Goal: Information Seeking & Learning: Learn about a topic

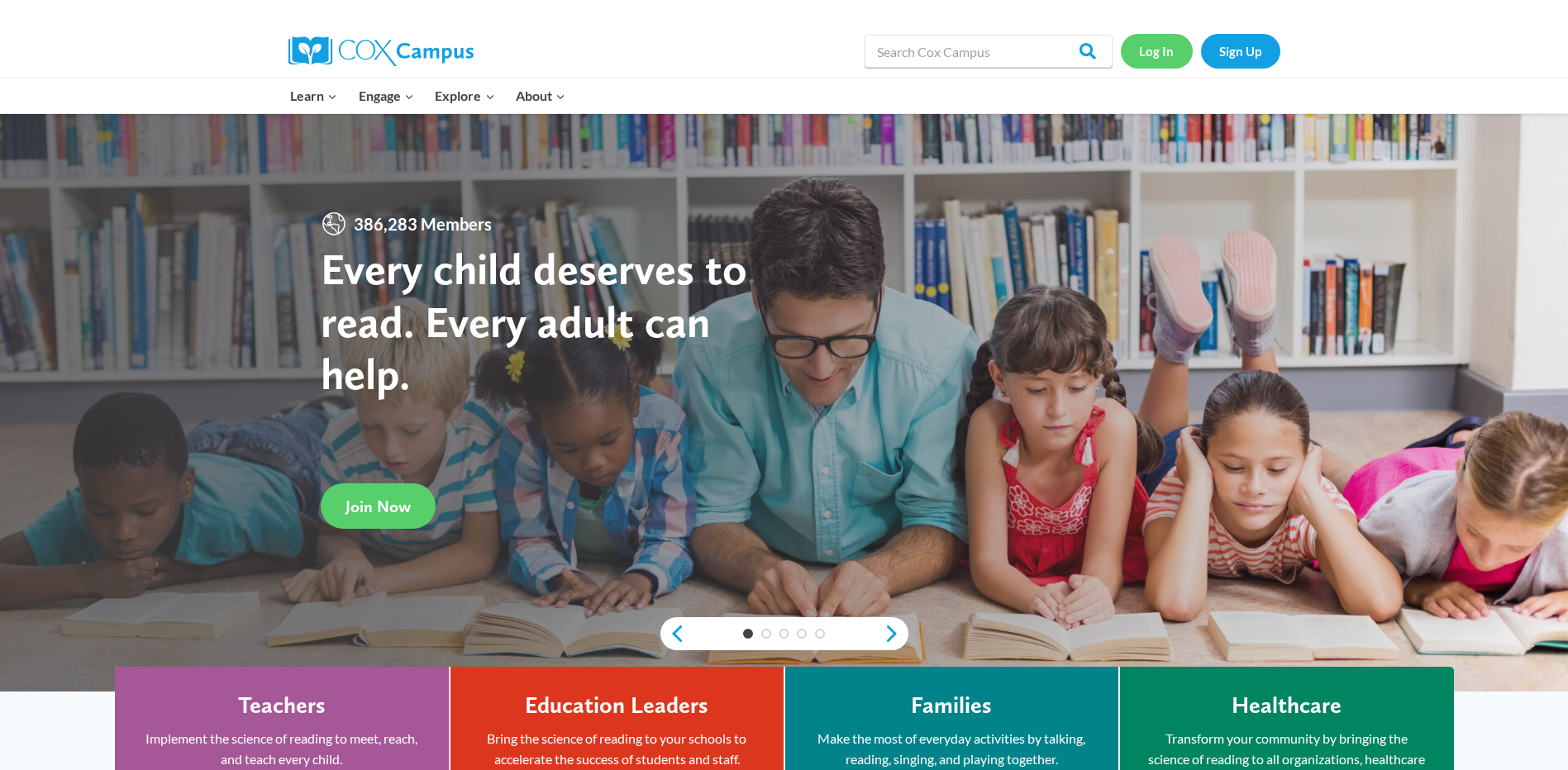
click at [1139, 53] on link "Log In" at bounding box center [1157, 51] width 72 height 34
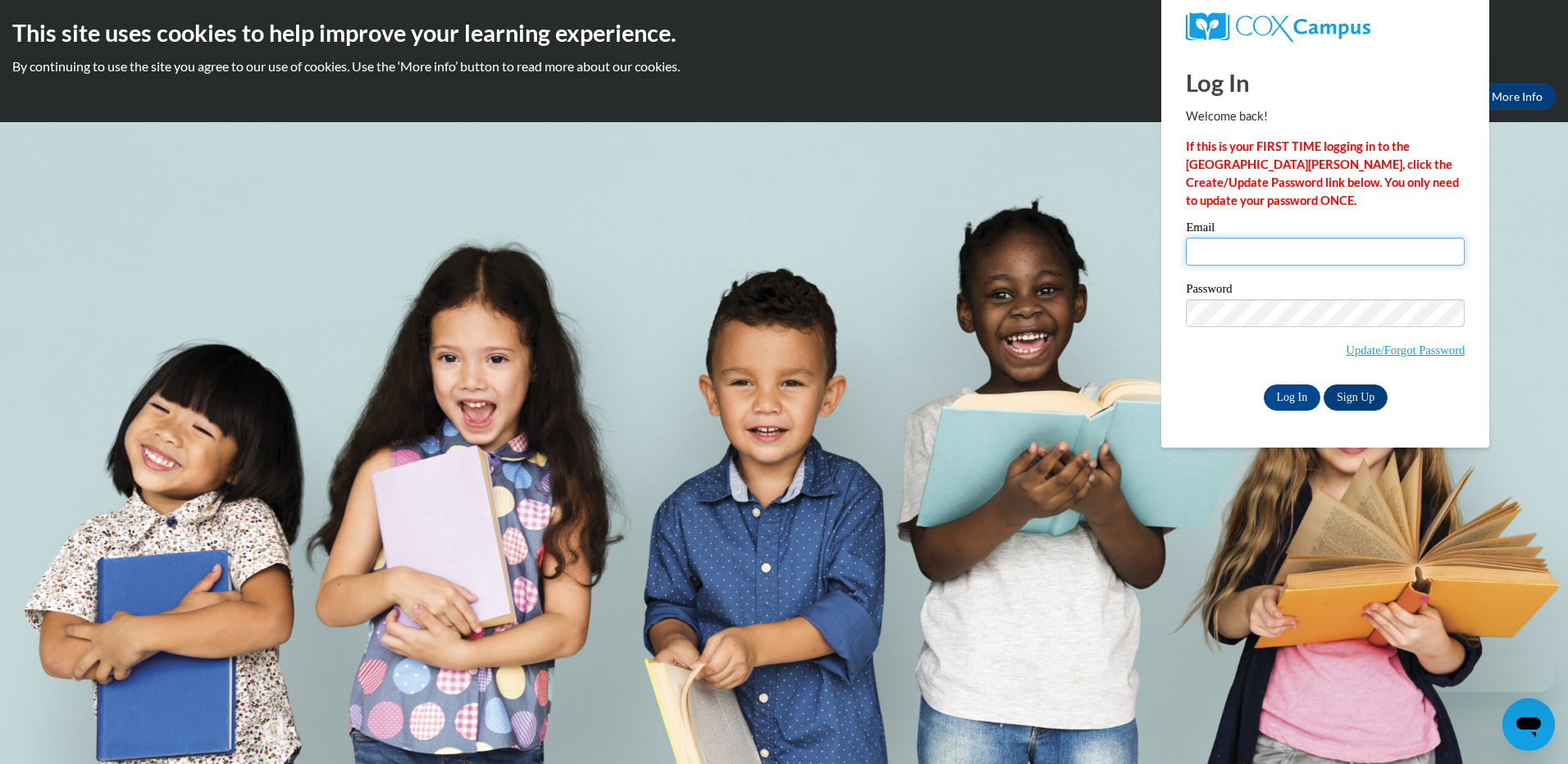
click at [1368, 257] on input "Email" at bounding box center [1325, 252] width 279 height 28
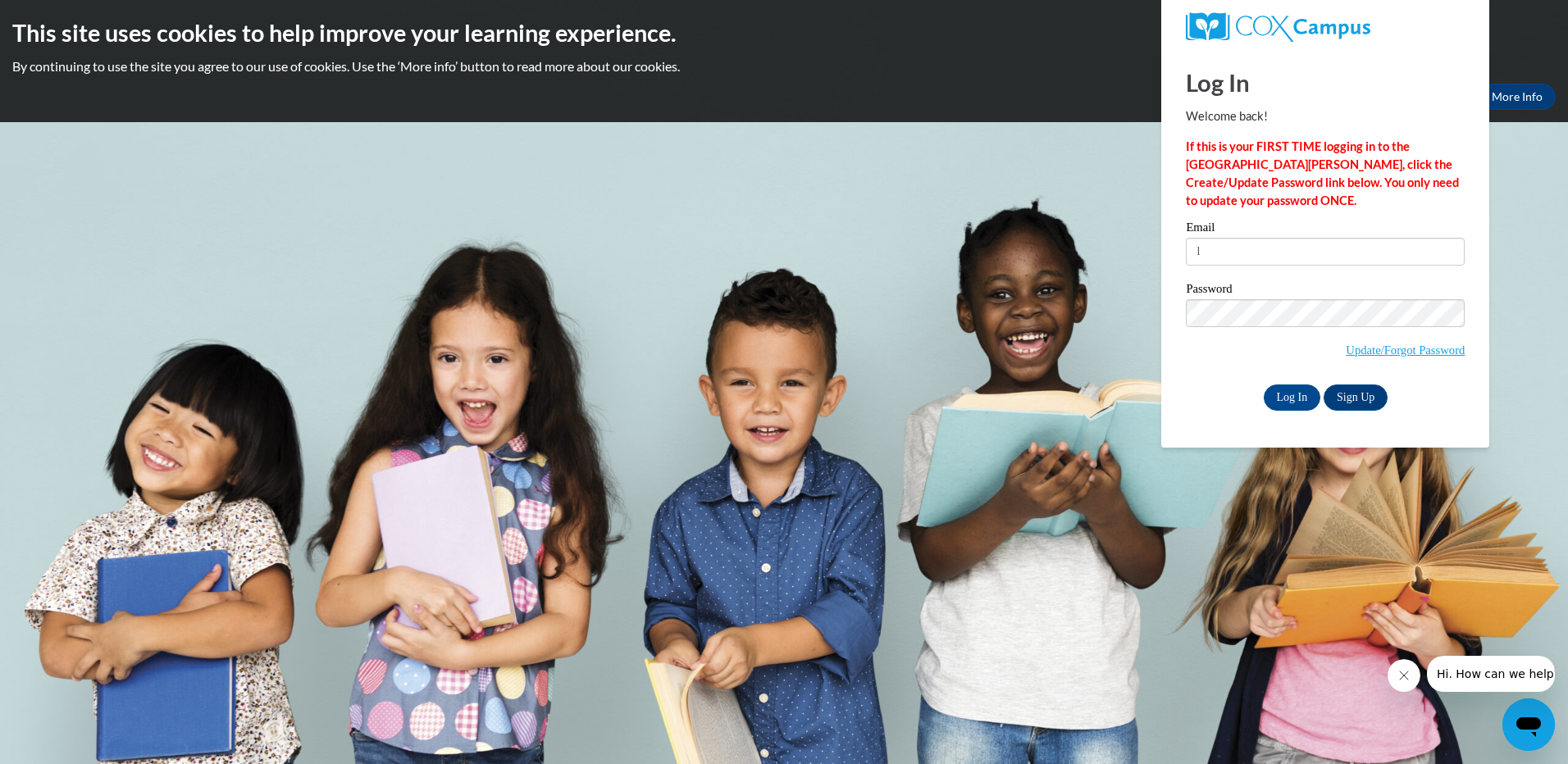
drag, startPoint x: 604, startPoint y: 253, endPoint x: -92, endPoint y: 530, distance: 749.1
drag, startPoint x: -92, startPoint y: 530, endPoint x: 1213, endPoint y: 252, distance: 1334.3
click at [1213, 252] on input "l" at bounding box center [1325, 252] width 279 height 28
type input "lkeegstra@yahoo.ca"
click at [1290, 397] on input "Log In" at bounding box center [1292, 398] width 58 height 26
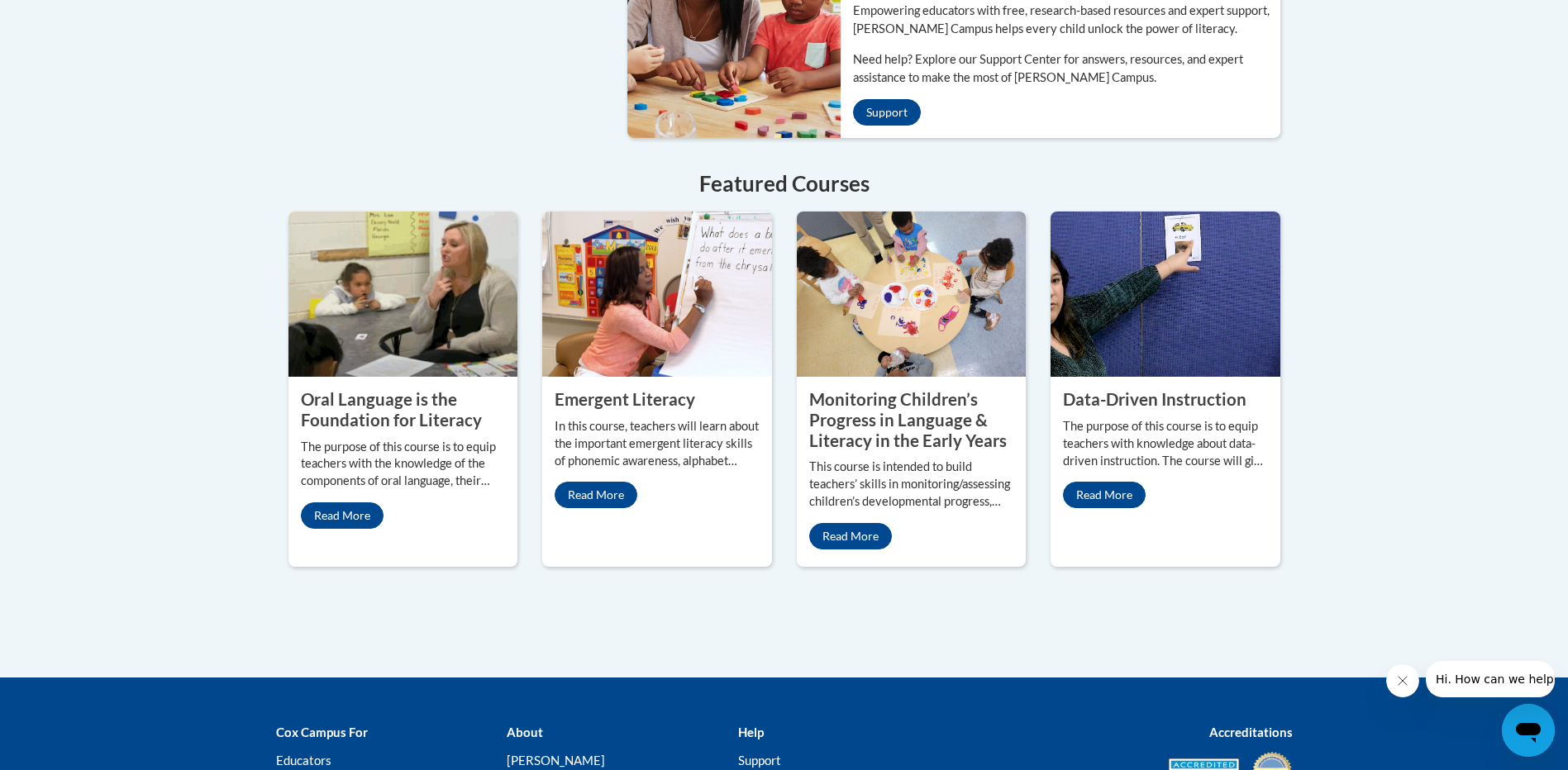
scroll to position [1405, 0]
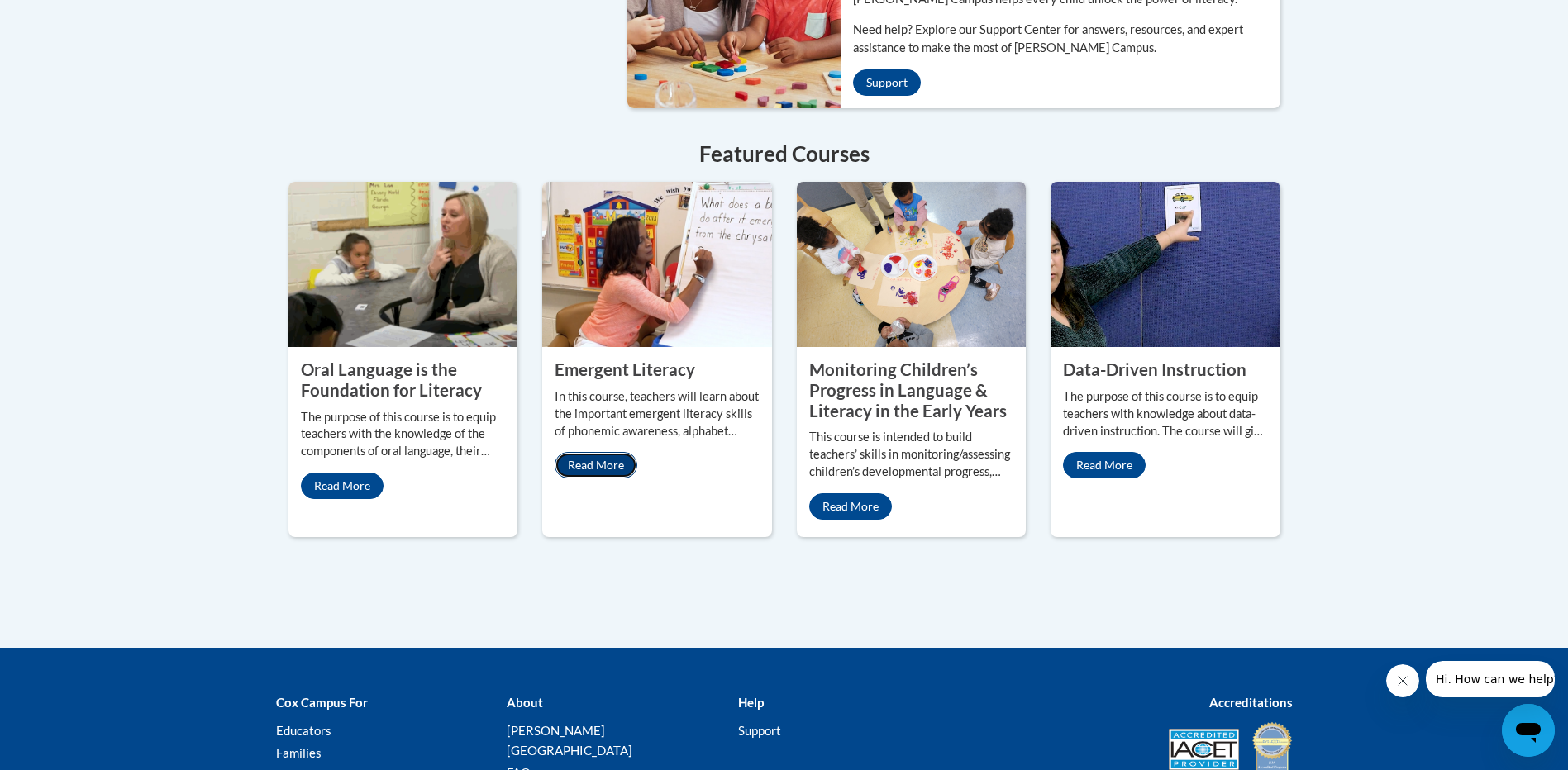
click at [590, 452] on link "Read More" at bounding box center [596, 465] width 83 height 27
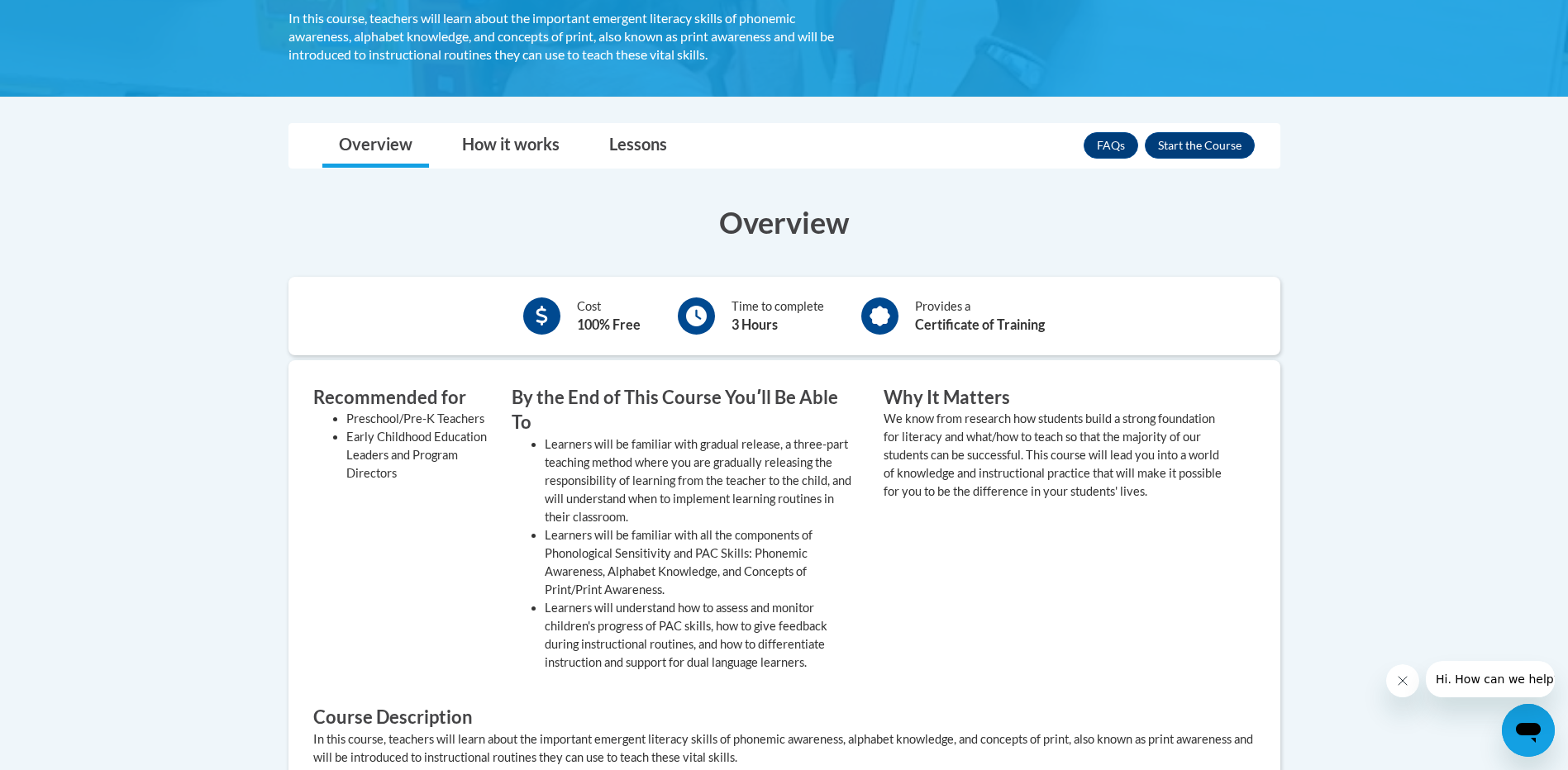
scroll to position [331, 0]
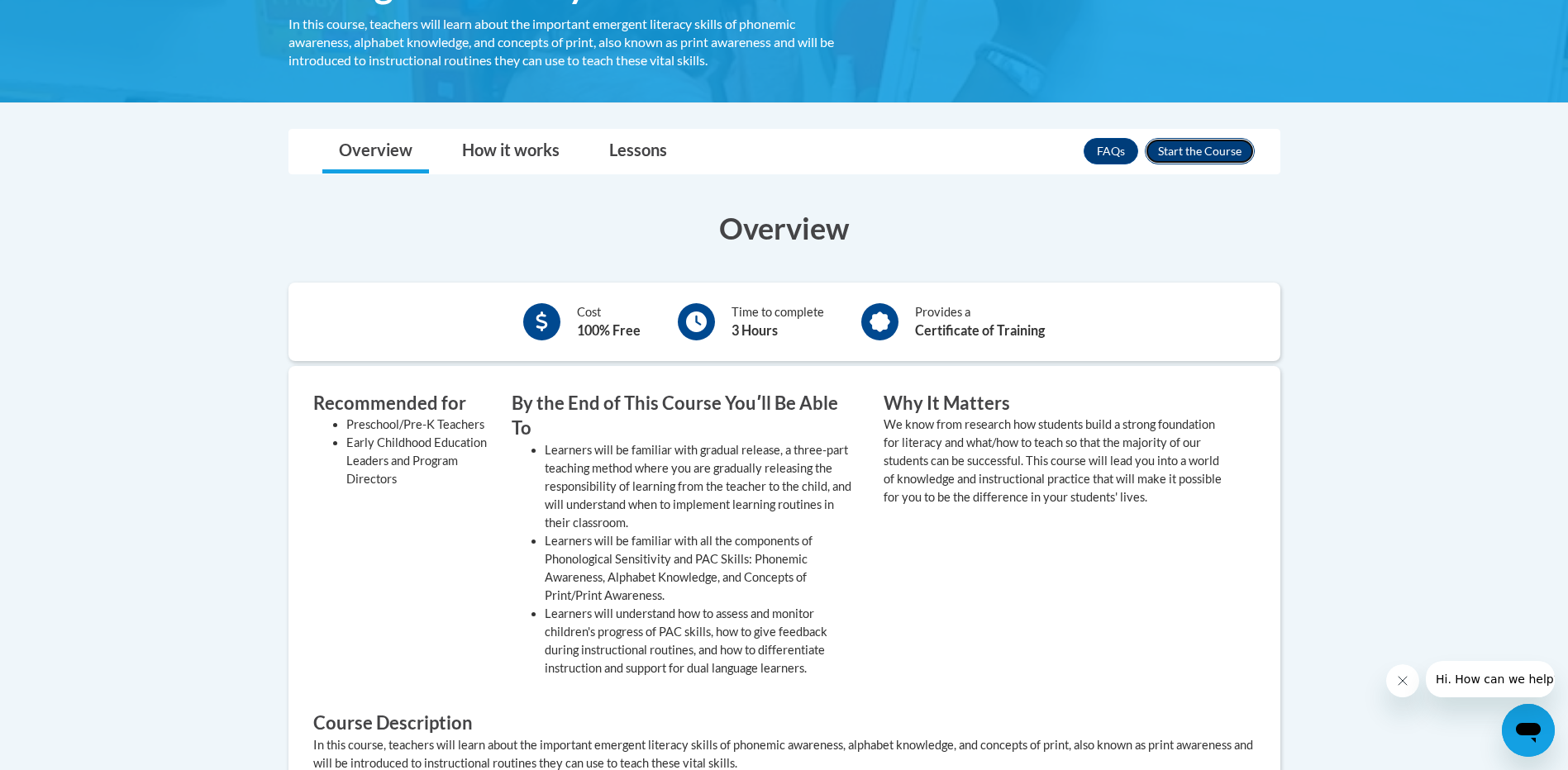
click at [1192, 138] on button "Enroll" at bounding box center [1200, 152] width 110 height 27
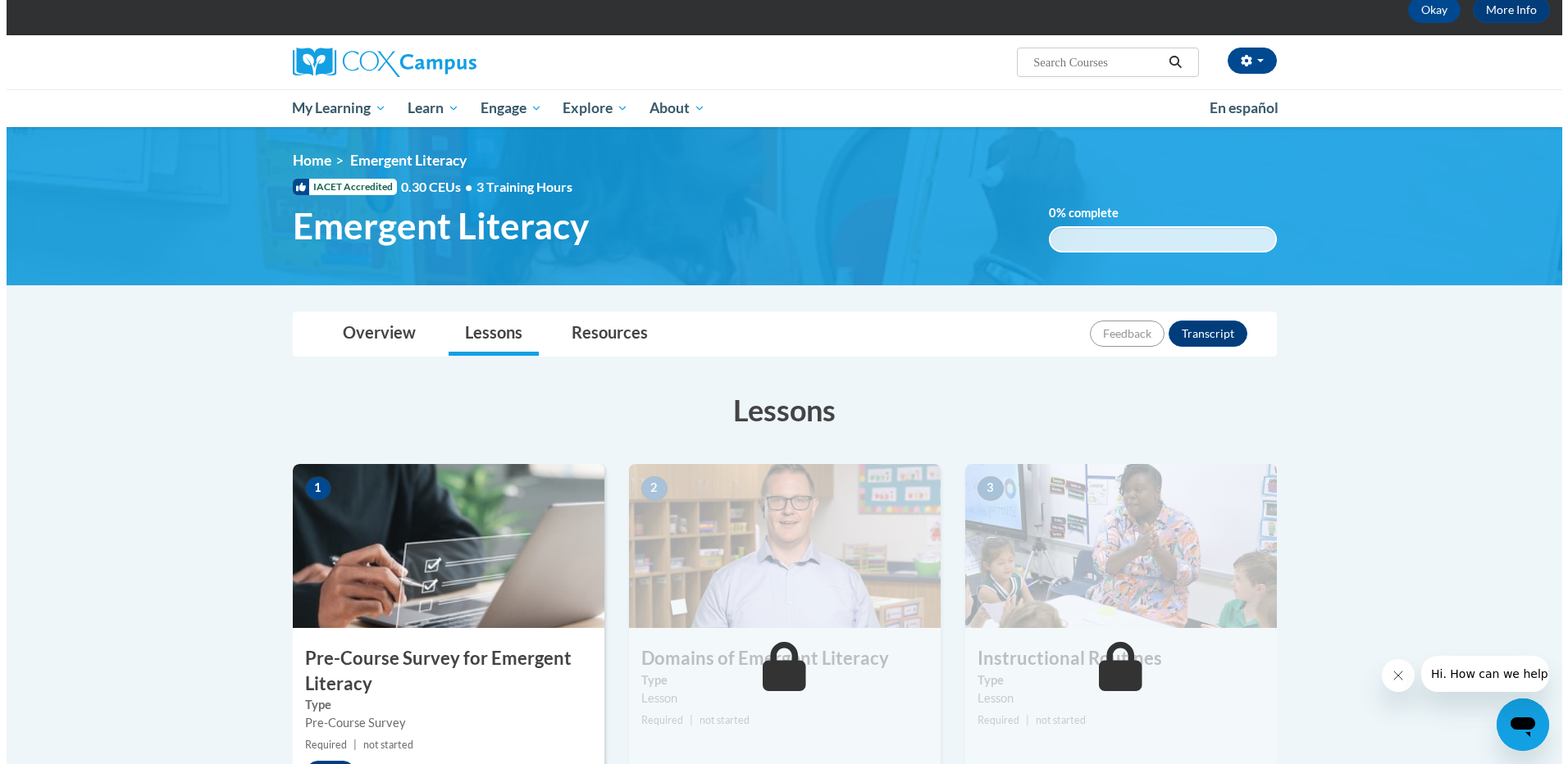
scroll to position [246, 0]
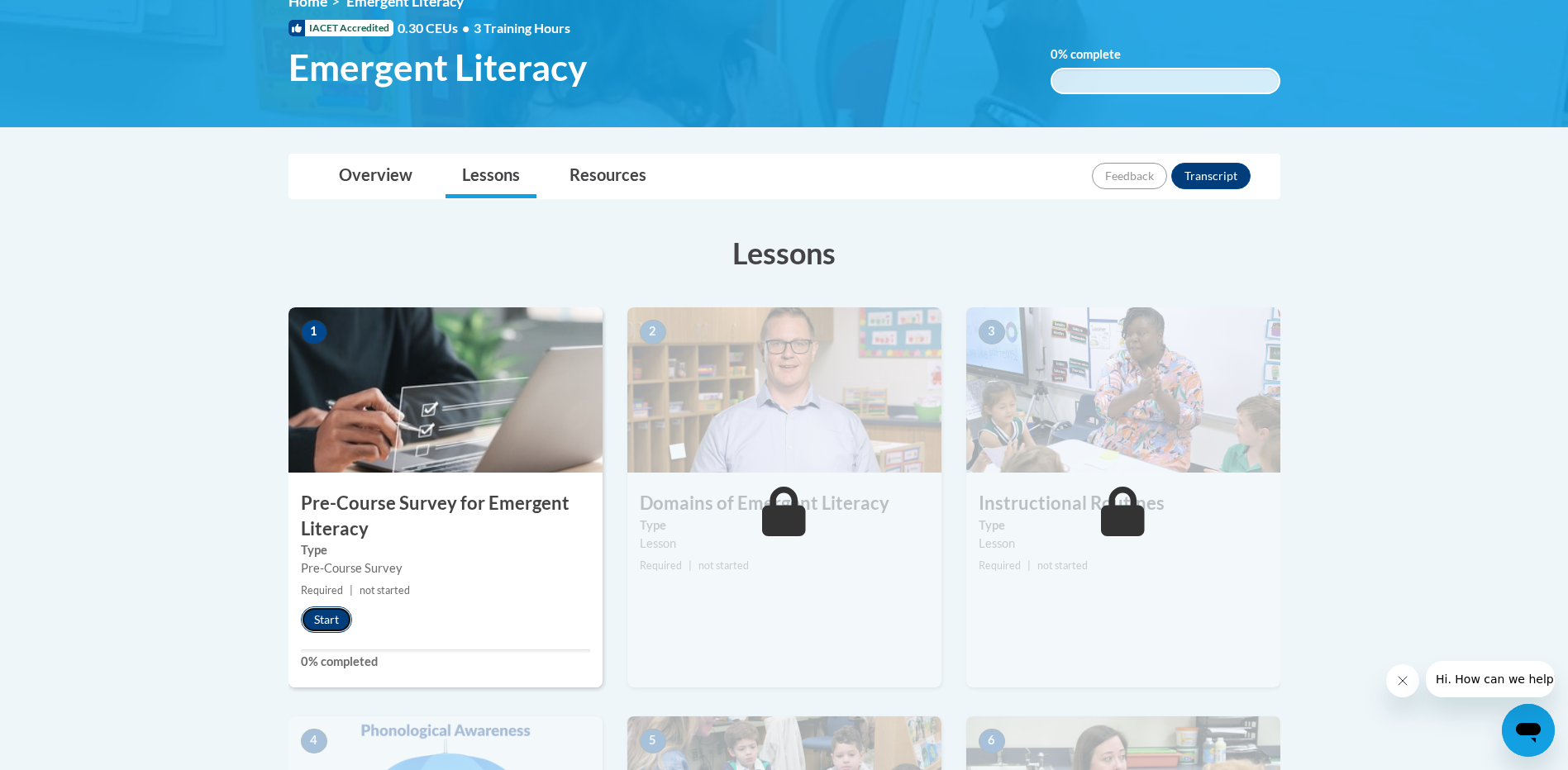
click at [332, 609] on button "Start" at bounding box center [327, 620] width 51 height 27
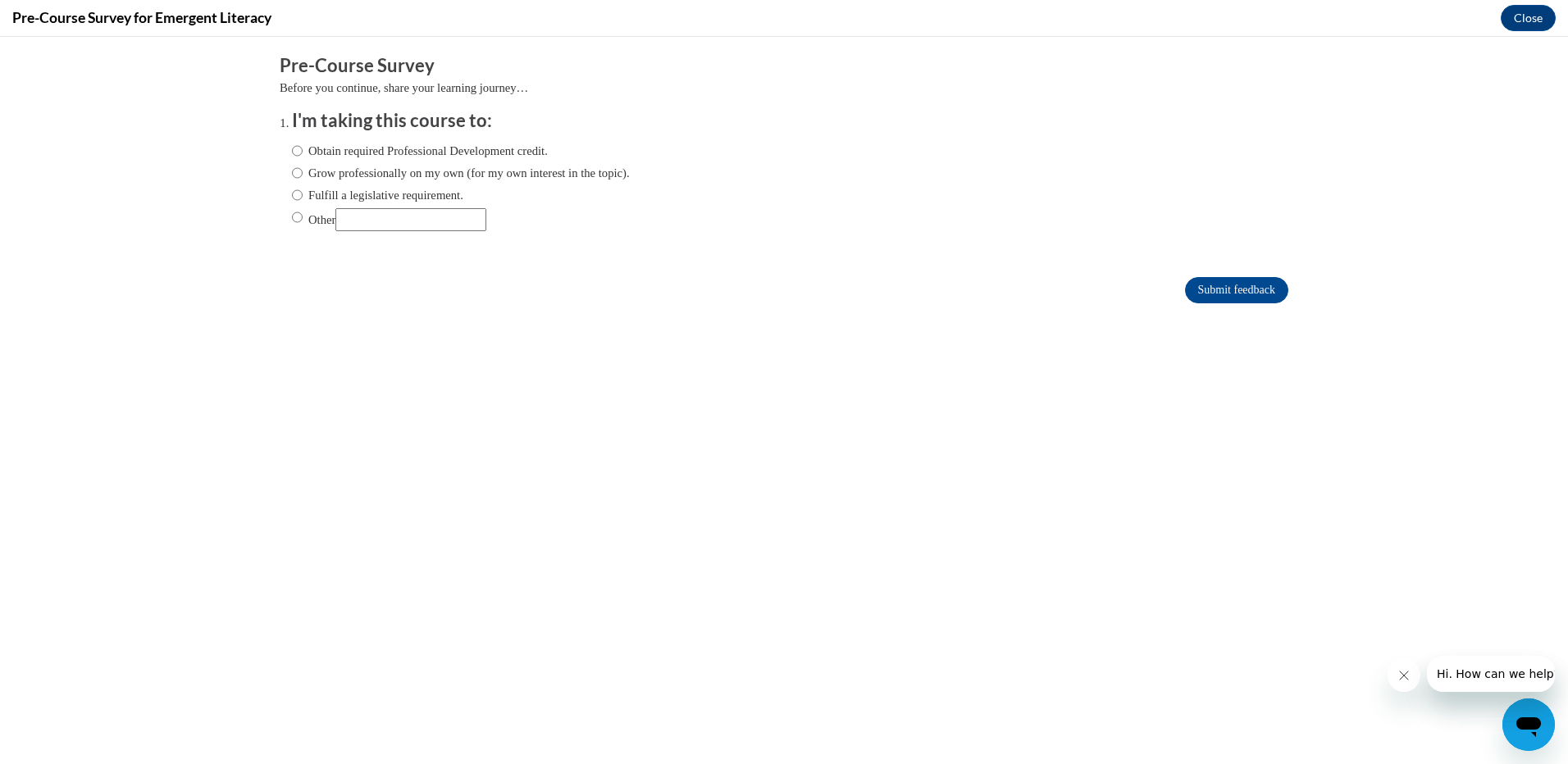
scroll to position [0, 0]
click at [292, 169] on input "Grow professionally on my own (for my own interest in the topic)." at bounding box center [297, 173] width 11 height 18
radio input "true"
click at [1223, 293] on input "Submit feedback" at bounding box center [1237, 290] width 104 height 26
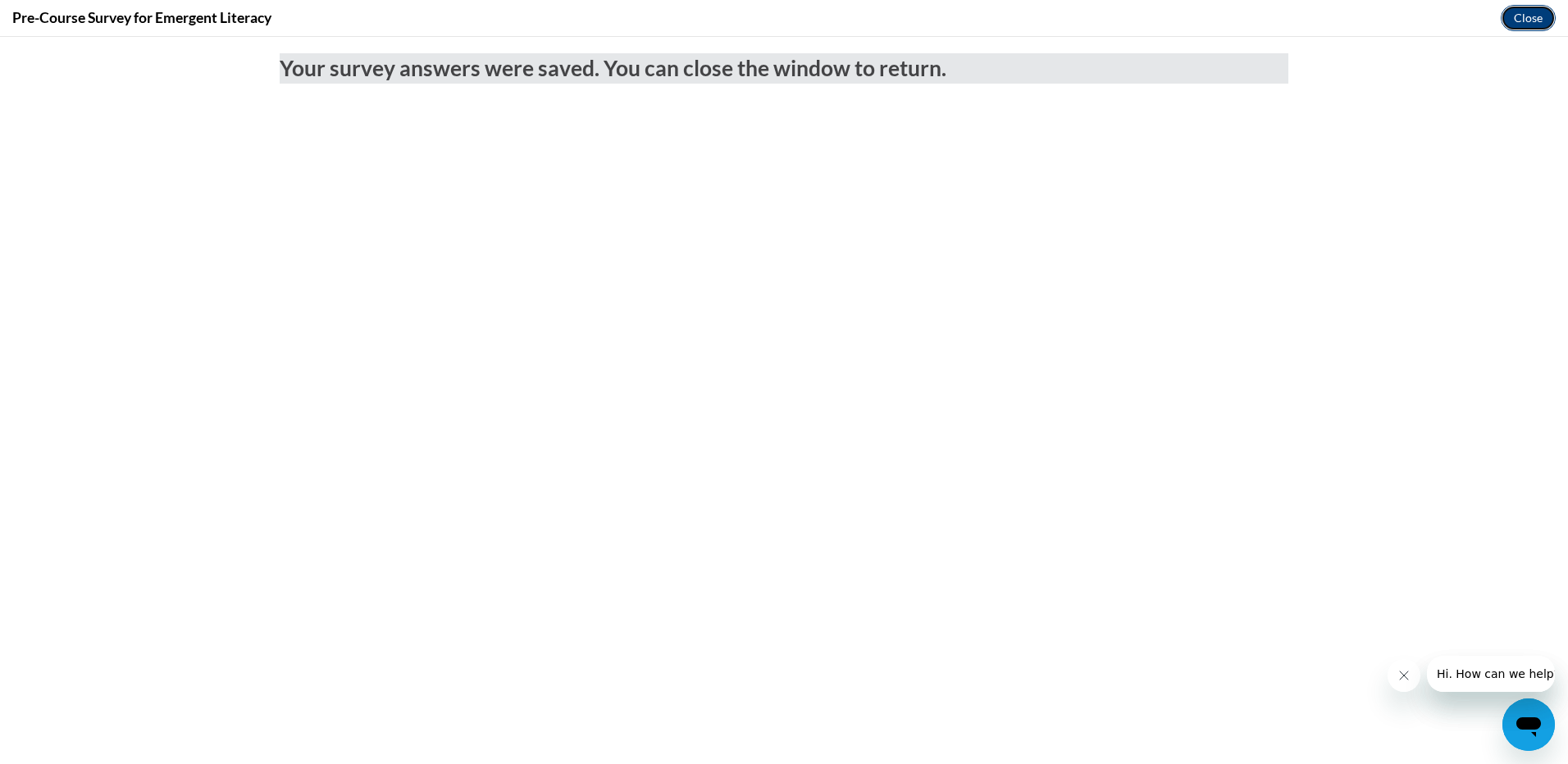
click at [1531, 16] on button "Close" at bounding box center [1529, 18] width 55 height 26
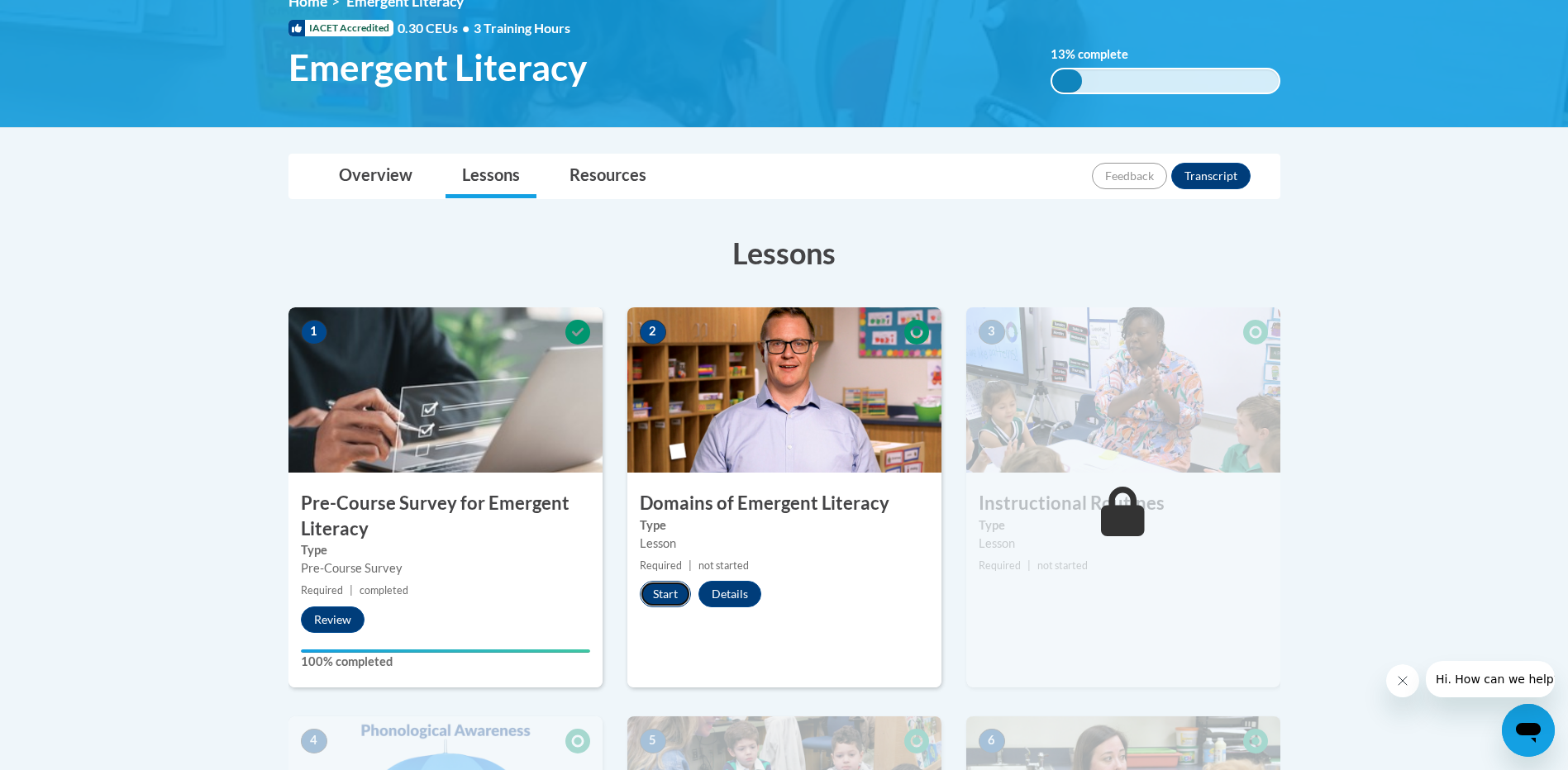
click at [655, 590] on button "Start" at bounding box center [666, 594] width 51 height 27
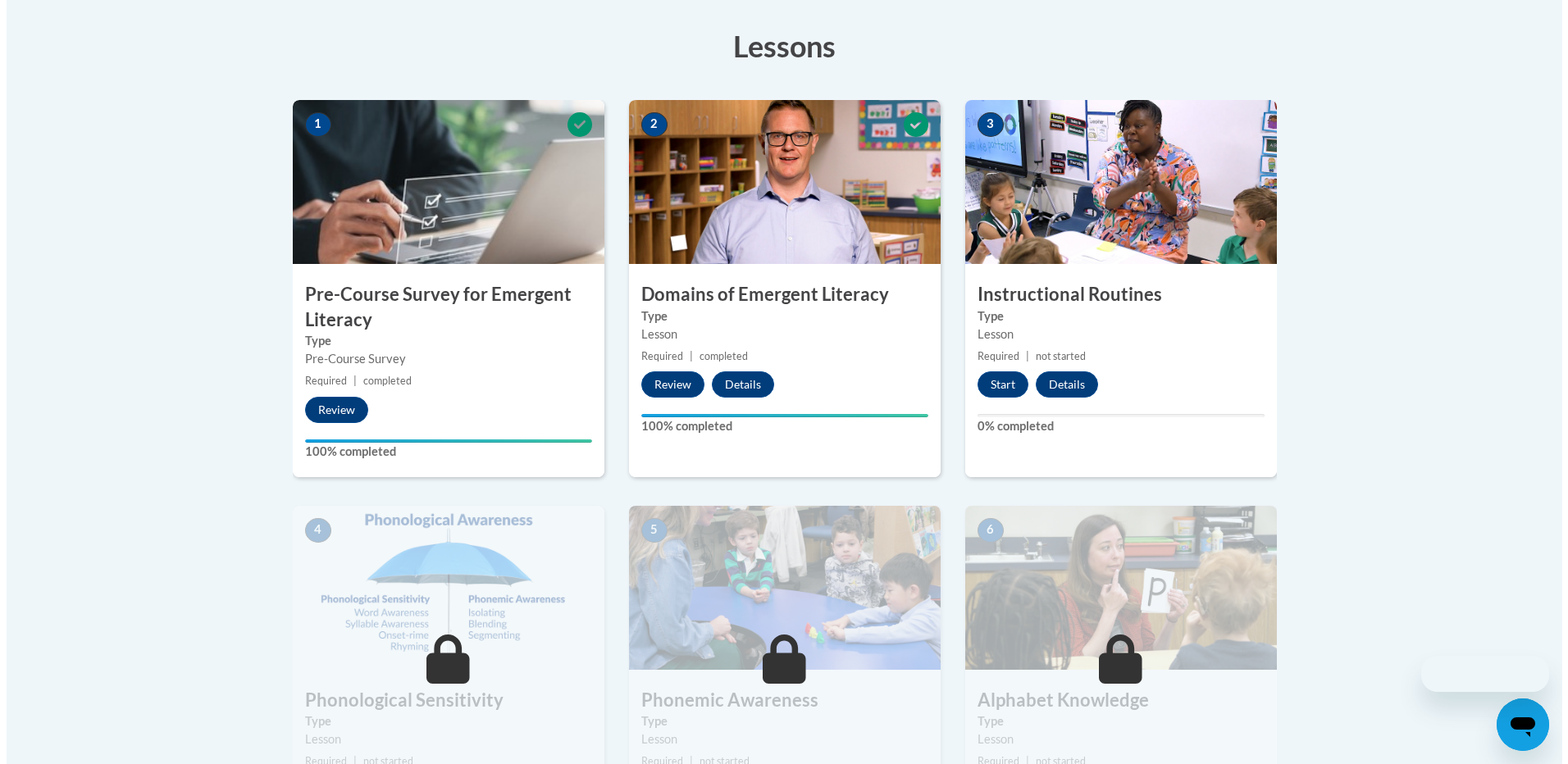
scroll to position [492, 0]
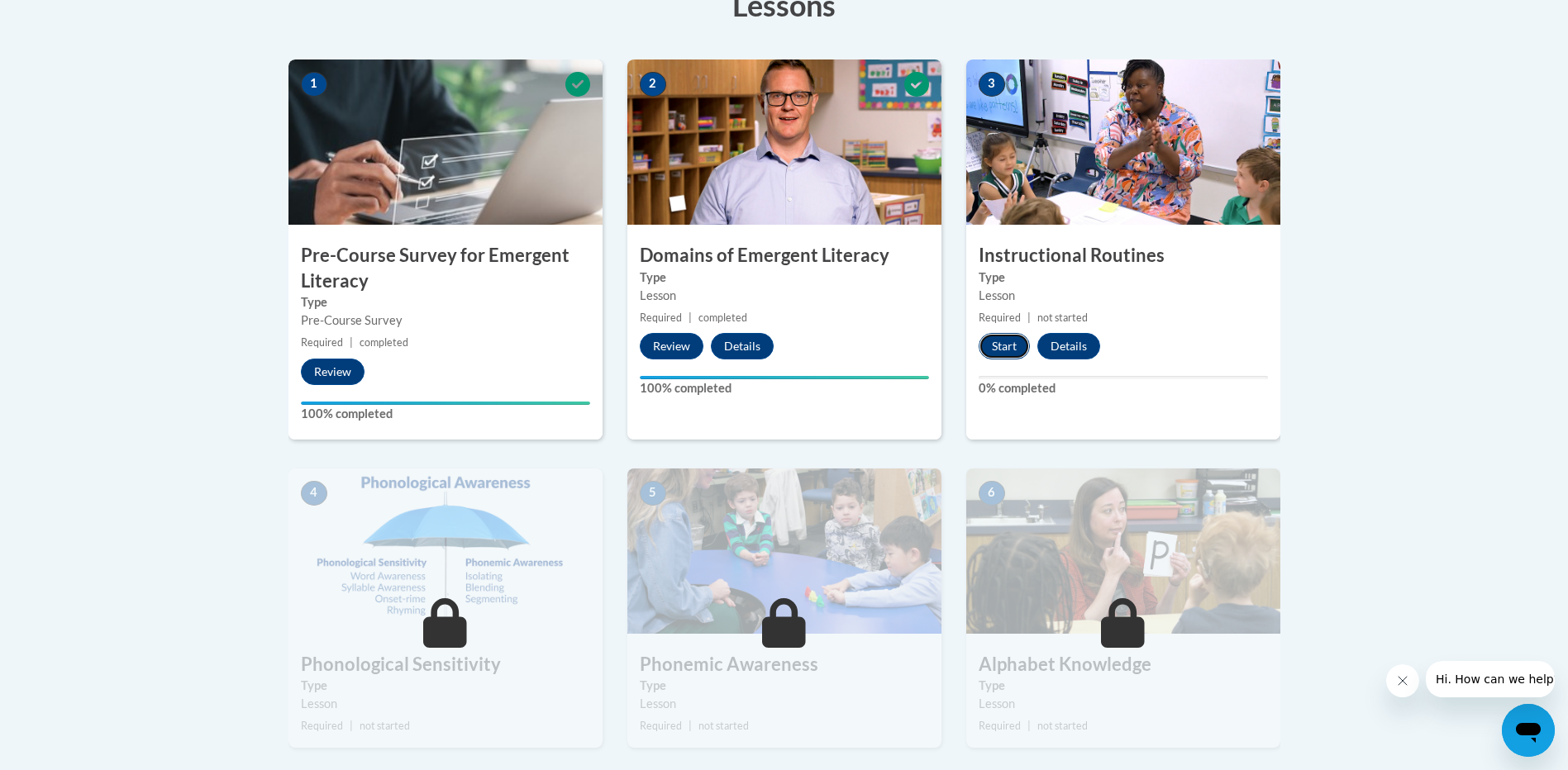
click at [993, 350] on button "Start" at bounding box center [1005, 346] width 51 height 27
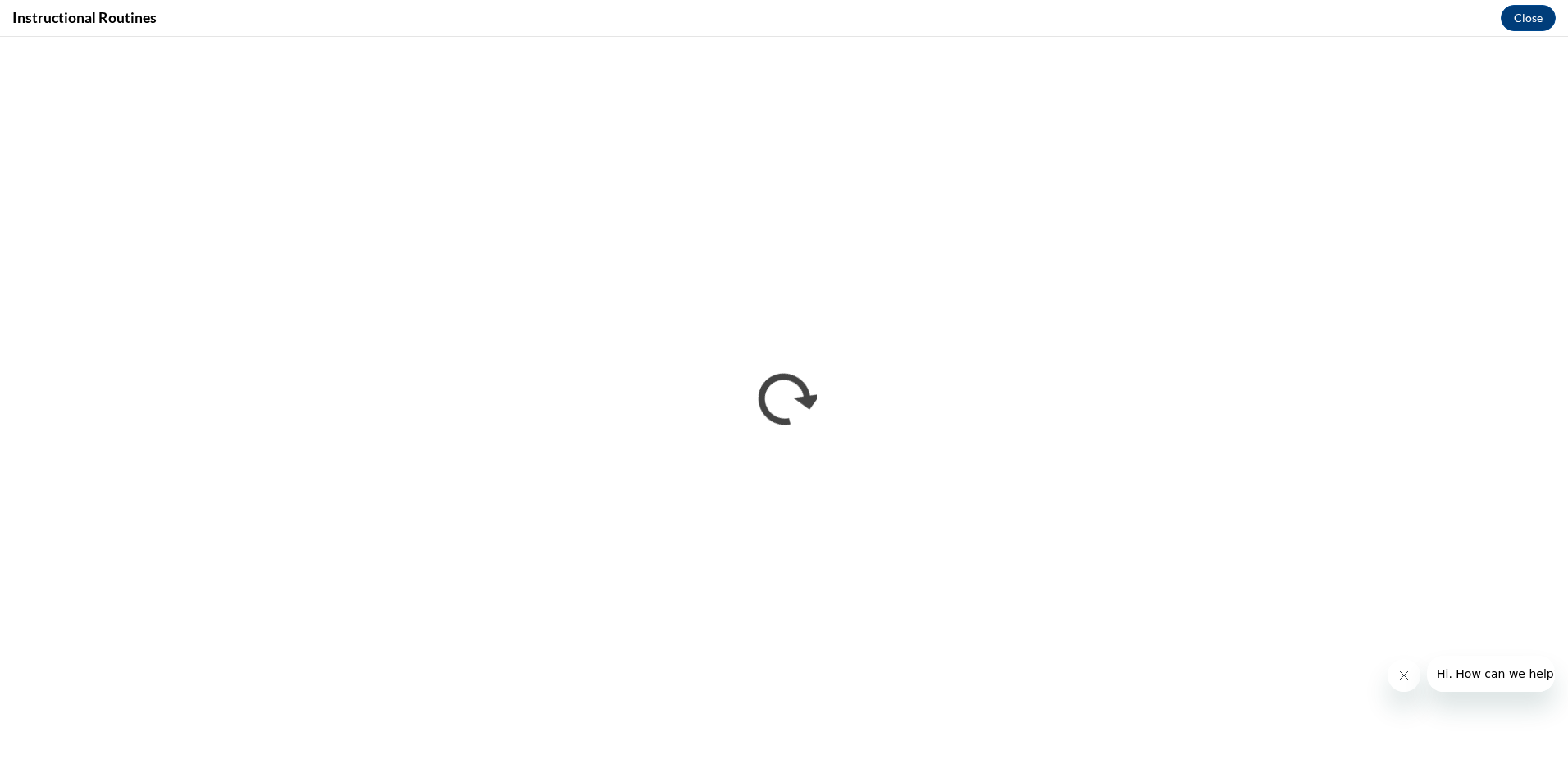
scroll to position [0, 0]
